Goal: Information Seeking & Learning: Learn about a topic

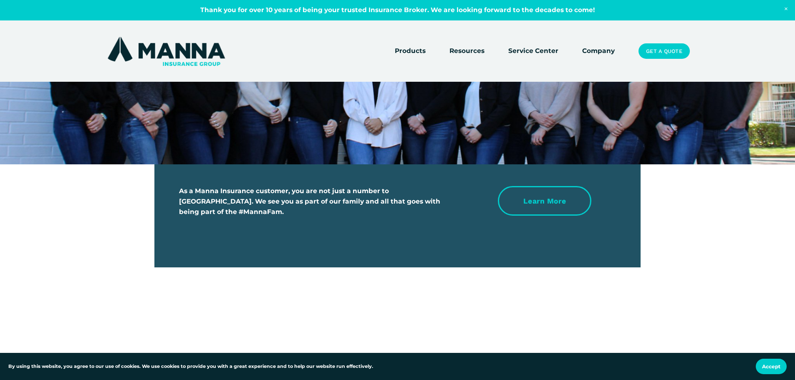
scroll to position [2726, 0]
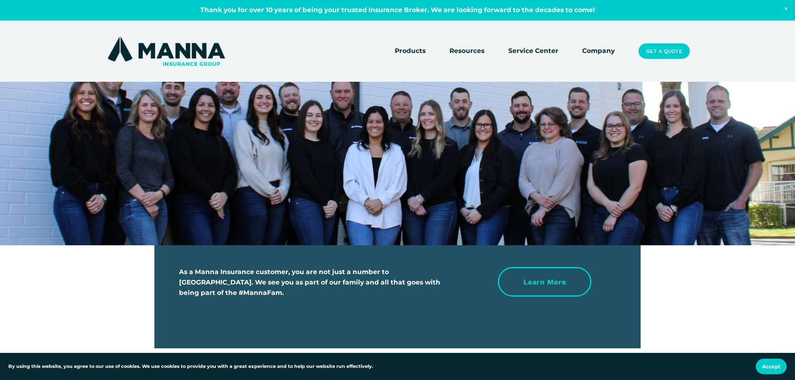
click at [546, 267] on link "Learn more" at bounding box center [545, 282] width 94 height 30
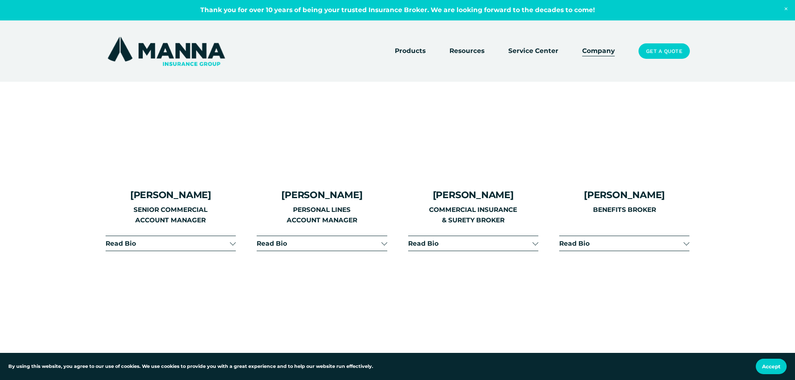
scroll to position [1041, 0]
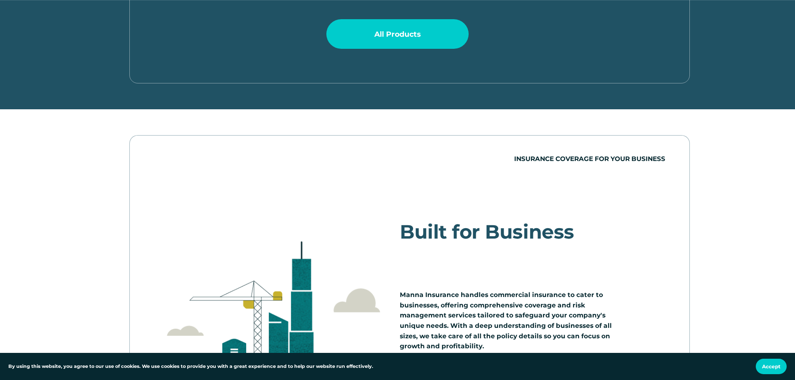
scroll to position [835, 0]
